Goal: Task Accomplishment & Management: Complete application form

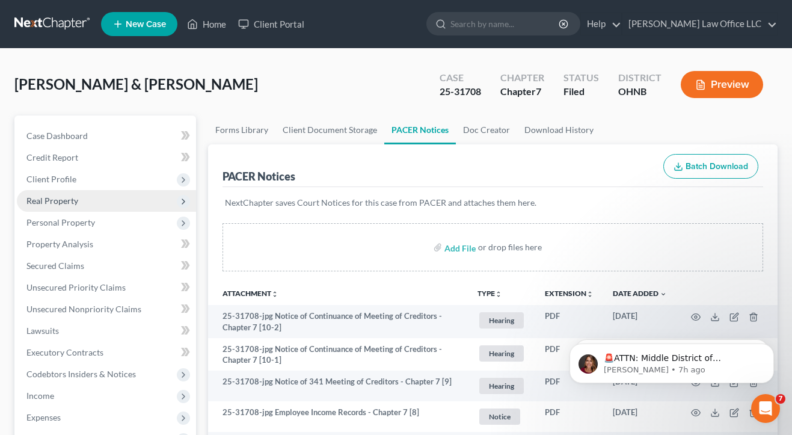
click at [50, 198] on span "Real Property" at bounding box center [52, 200] width 52 height 10
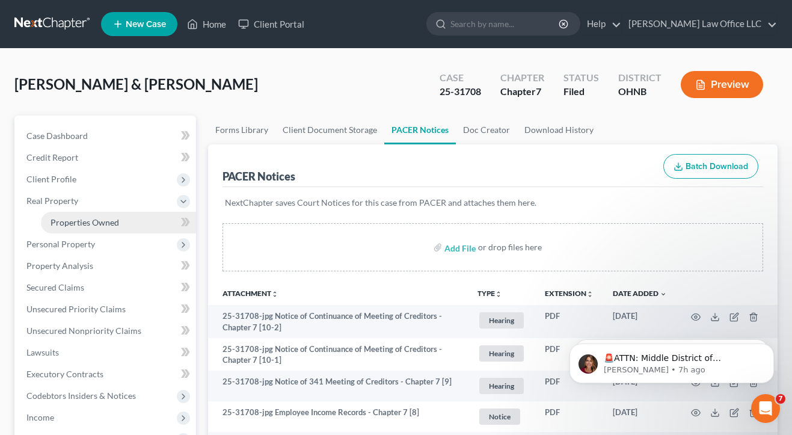
click at [62, 224] on span "Properties Owned" at bounding box center [85, 222] width 69 height 10
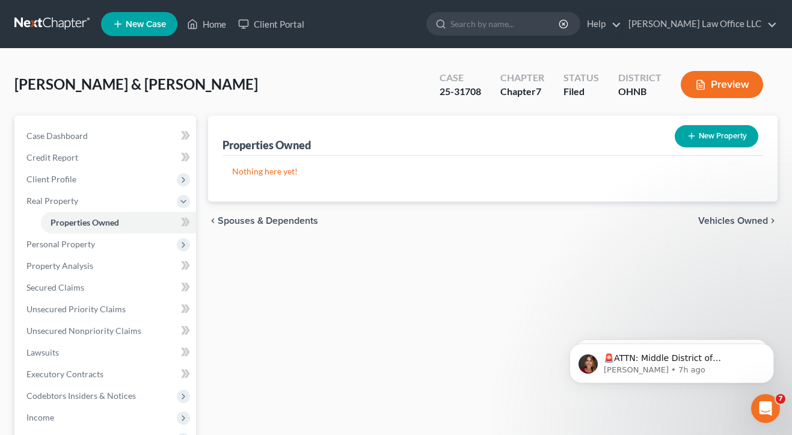
click at [706, 136] on button "New Property" at bounding box center [717, 136] width 84 height 22
select select "36"
select select "2"
select select "0"
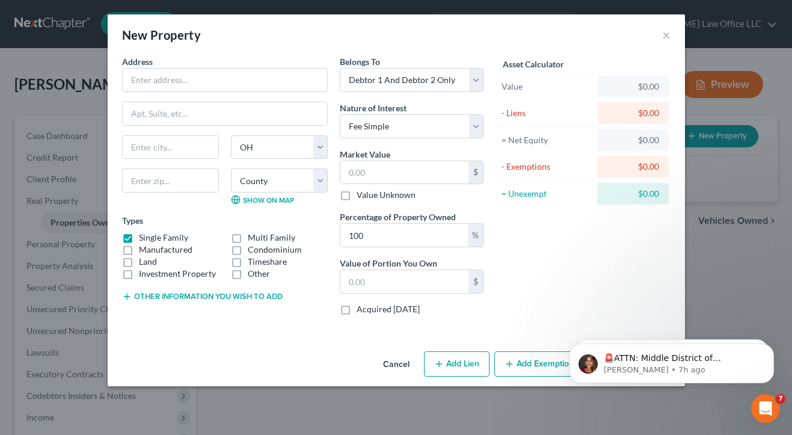
click at [519, 355] on button "Add Exemption" at bounding box center [539, 363] width 90 height 25
select select "2"
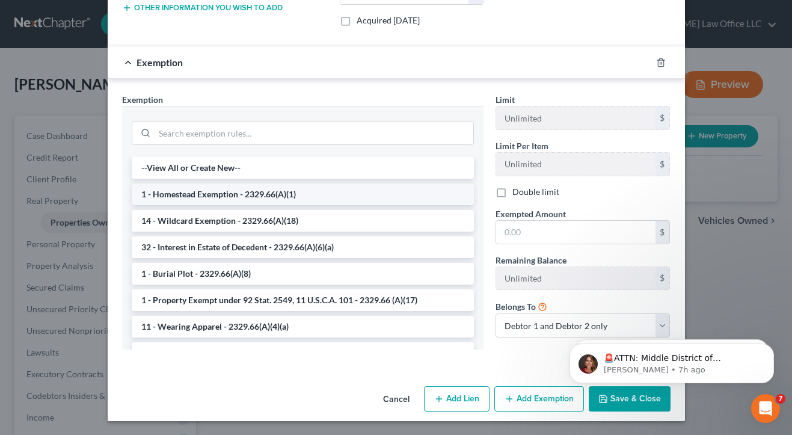
click at [304, 189] on li "1 - Homestead Exemption - 2329.66(A)(1)" at bounding box center [303, 194] width 342 height 22
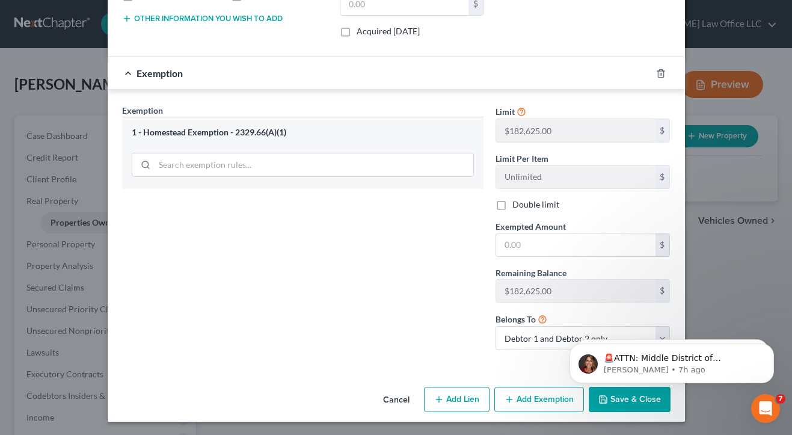
scroll to position [278, 0]
click at [393, 400] on button "Cancel" at bounding box center [396, 400] width 46 height 24
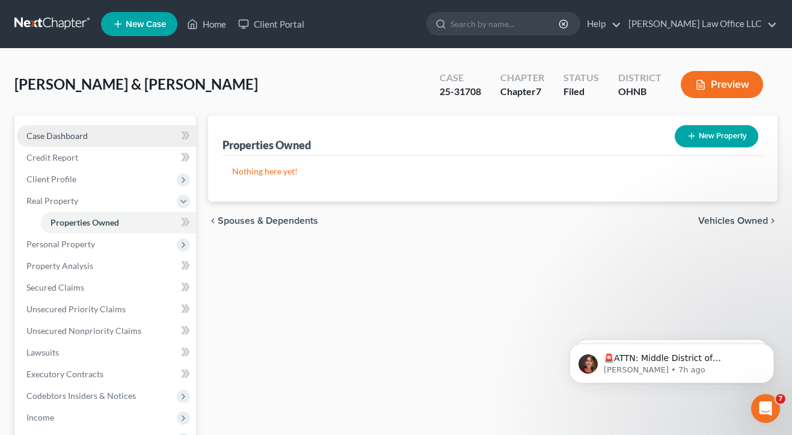
scroll to position [0, 0]
click at [88, 139] on link "Case Dashboard" at bounding box center [106, 136] width 179 height 22
